Goal: Information Seeking & Learning: Find specific fact

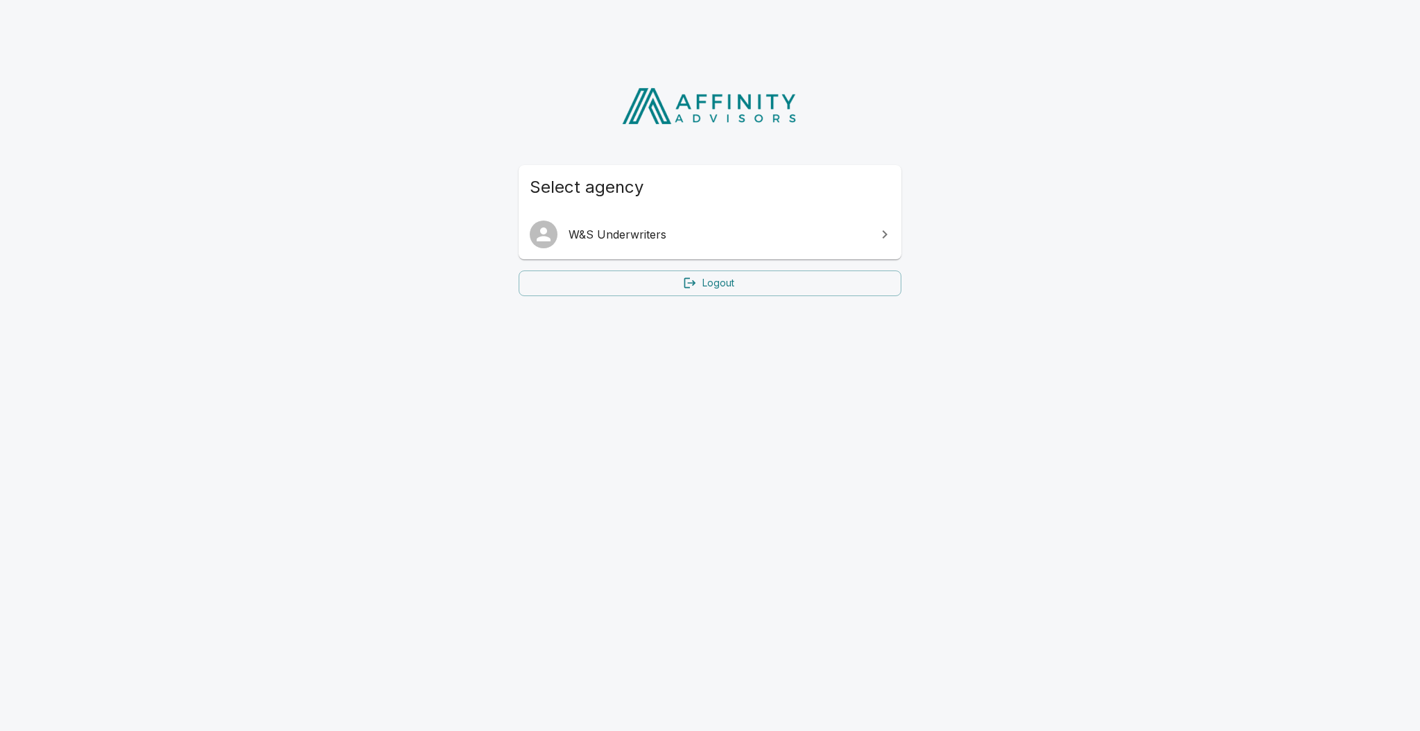
click at [756, 217] on link "W&S Underwriters" at bounding box center [709, 234] width 383 height 39
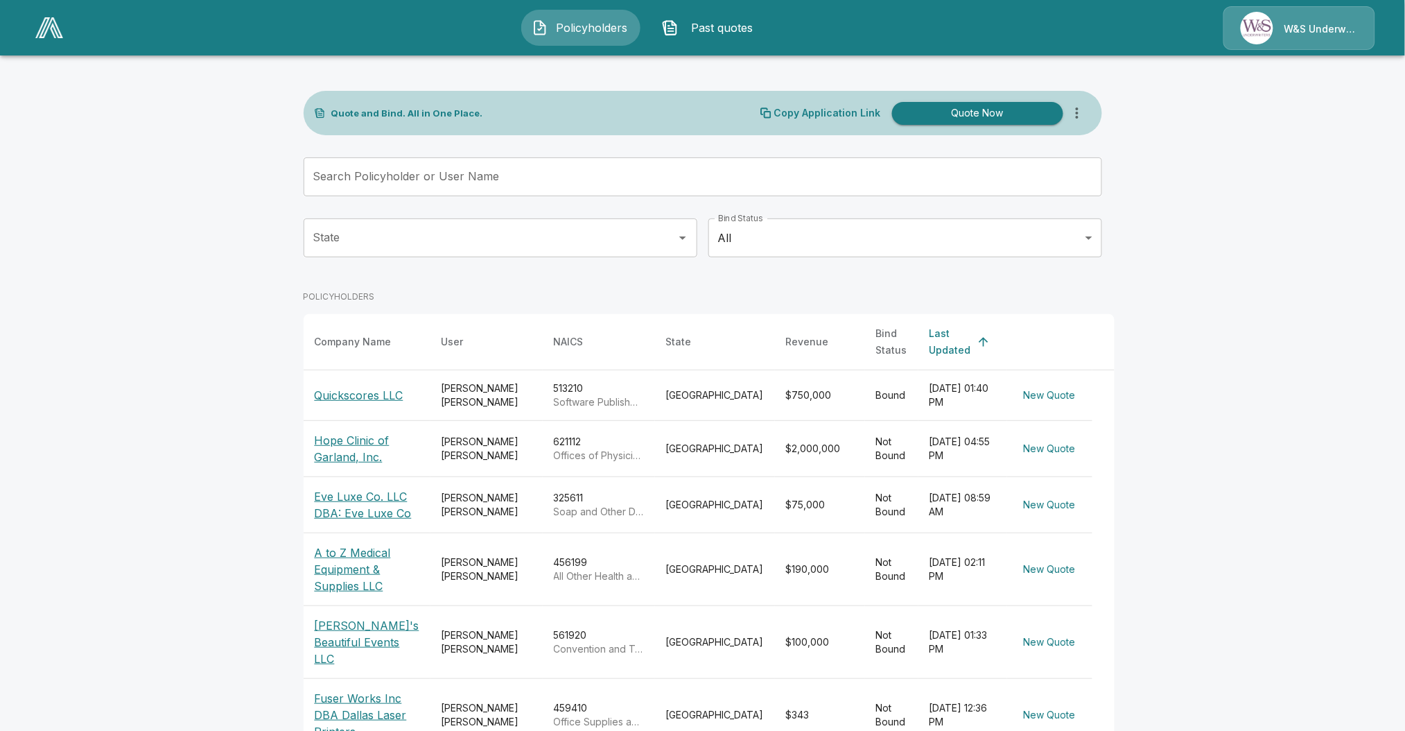
click at [350, 387] on p "Quickscores LLC" at bounding box center [359, 395] width 89 height 17
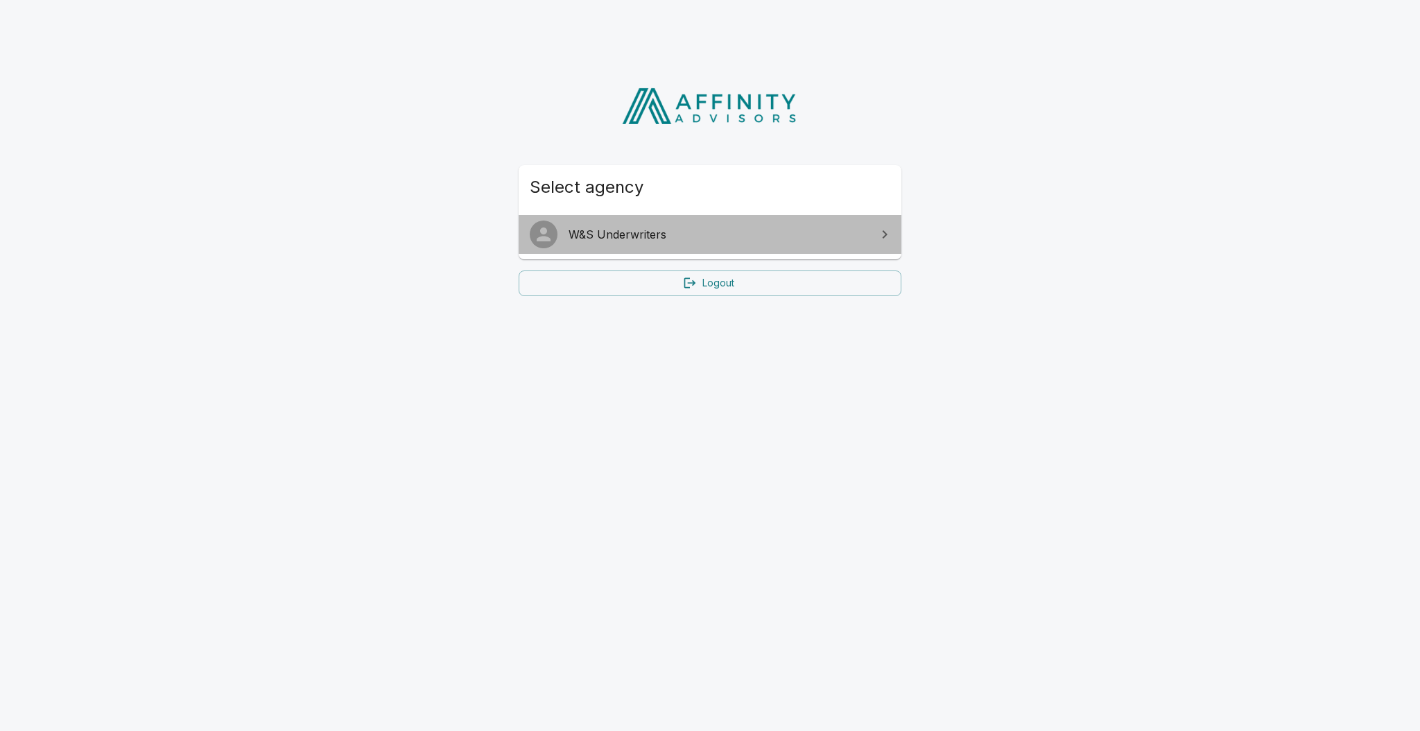
click at [715, 223] on link "W&S Underwriters" at bounding box center [709, 234] width 383 height 39
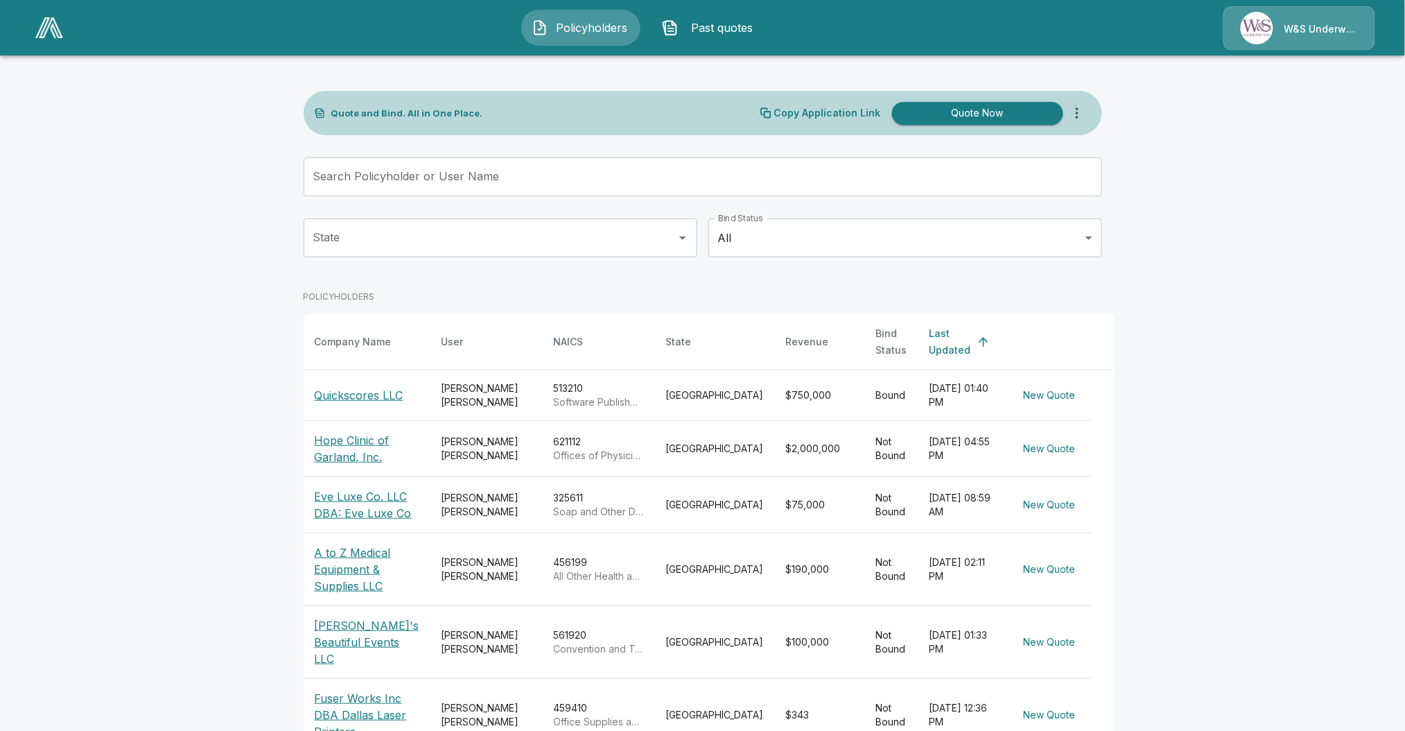
click at [618, 370] on td "513210 Software Publishers" at bounding box center [599, 395] width 112 height 51
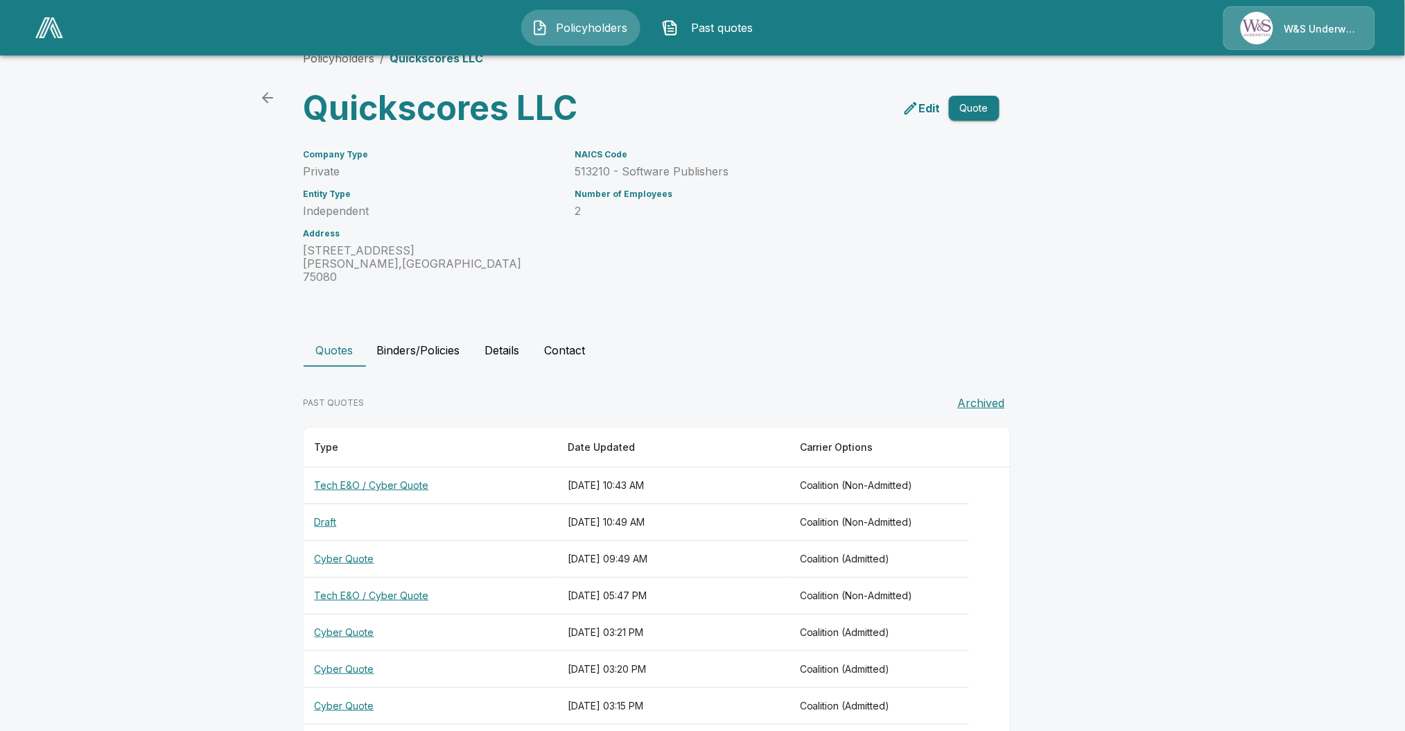
scroll to position [26, 0]
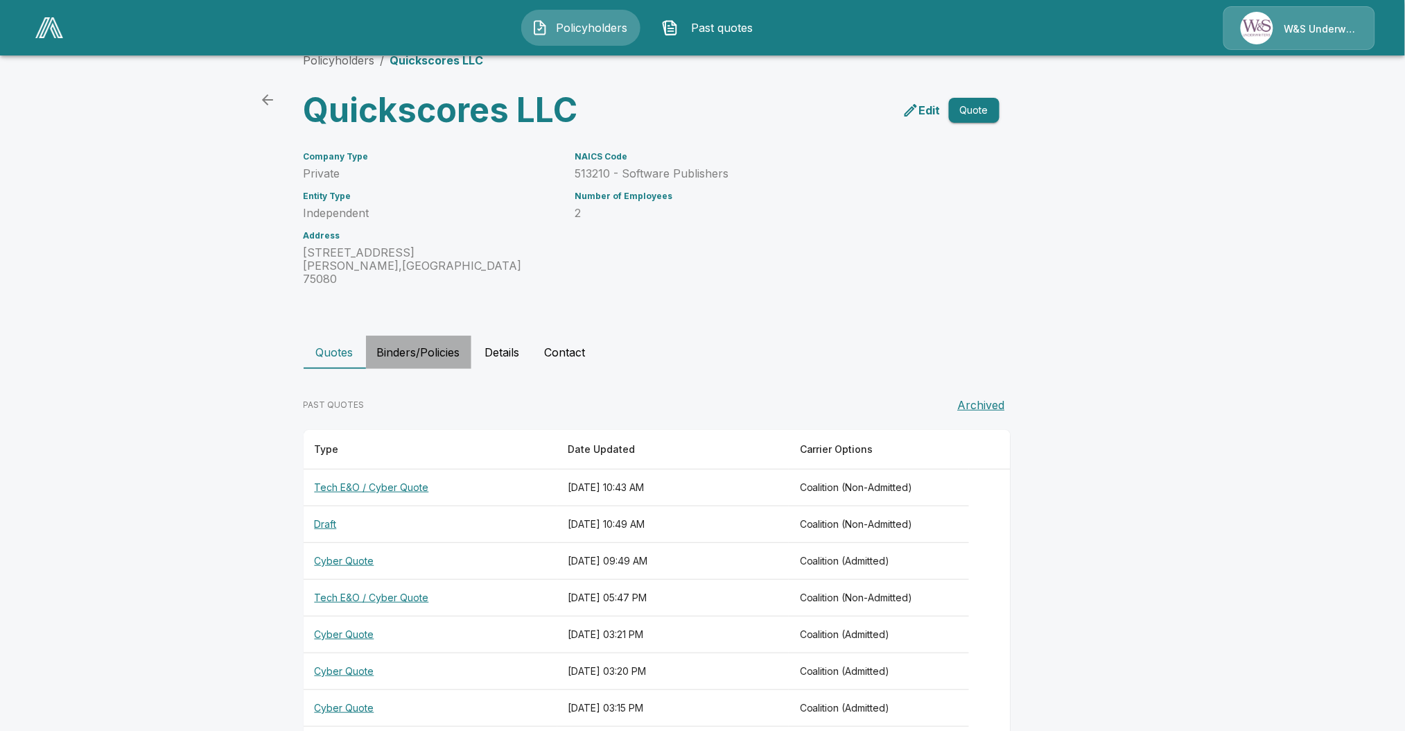
click at [446, 335] on button "Binders/Policies" at bounding box center [418, 351] width 105 height 33
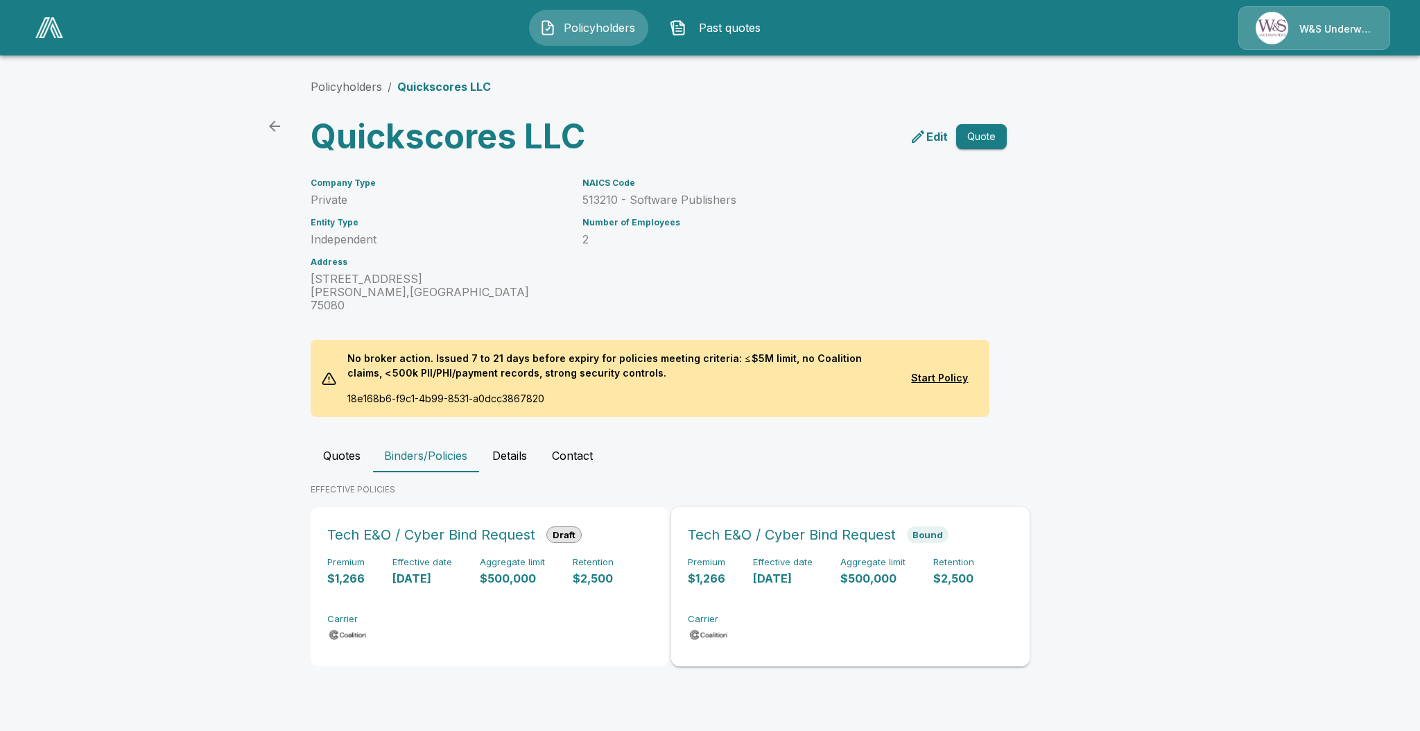
click at [751, 581] on div "Premium $1,266 Effective date [DATE] Aggregate limit $500,000 Retention $2,500 …" at bounding box center [850, 600] width 324 height 87
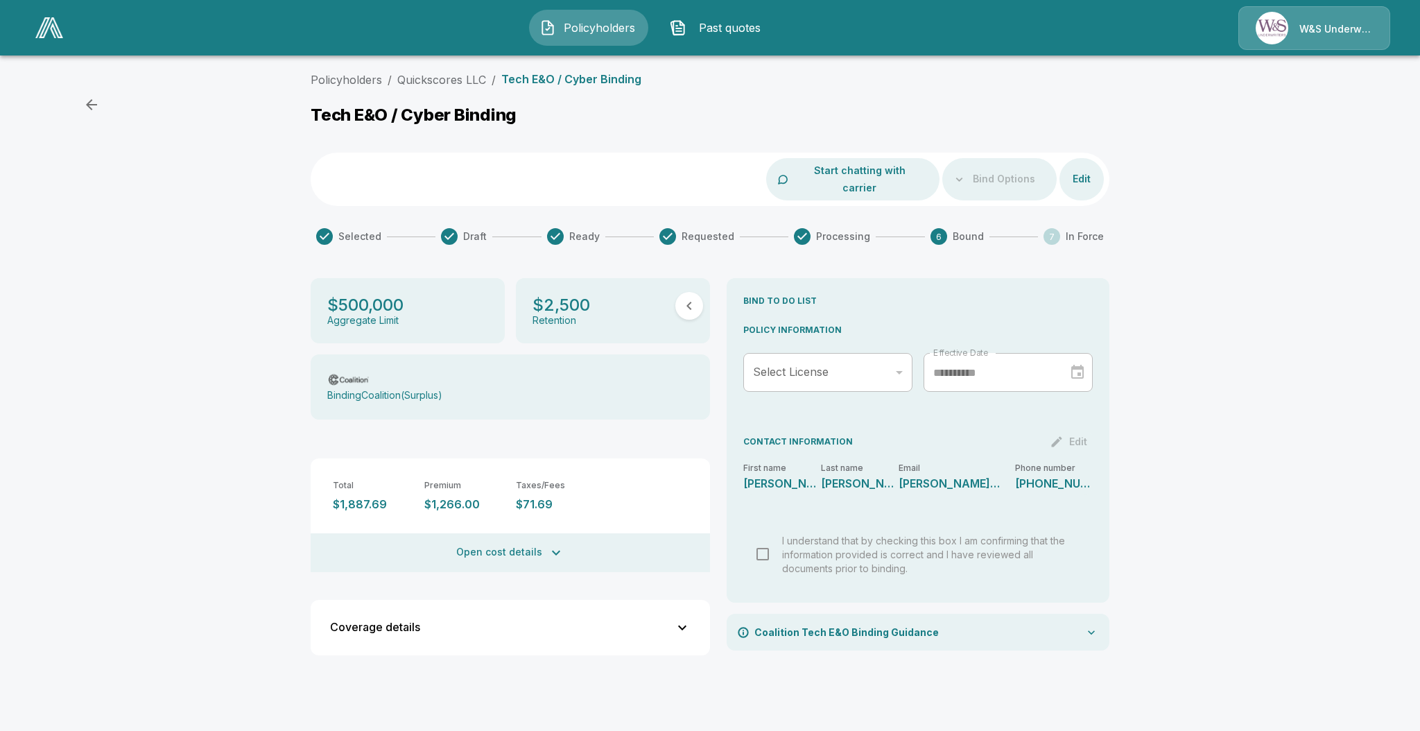
click at [449, 533] on button "Open cost details" at bounding box center [510, 552] width 399 height 39
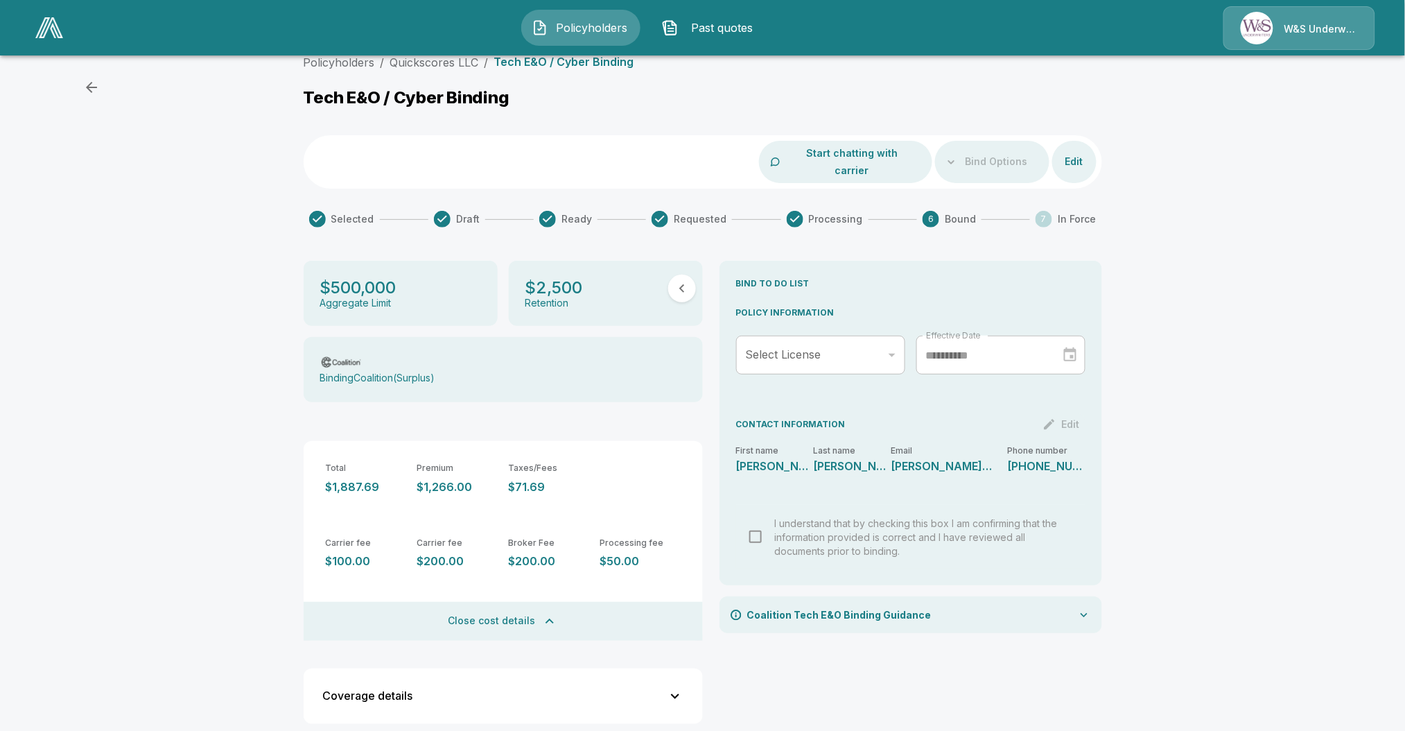
scroll to position [20, 0]
drag, startPoint x: 390, startPoint y: 471, endPoint x: 304, endPoint y: 472, distance: 86.0
click at [304, 472] on div "Policyholders / Quickscores LLC / Tech E&O / Cyber Binding Tech E&O / Cyber Bin…" at bounding box center [703, 399] width 832 height 697
copy p "$1,887.69"
click at [649, 514] on div "Carrier fee $100.00 Carrier fee $200.00 Broker Fee $200.00 Processing fee $50.00" at bounding box center [503, 550] width 399 height 75
